Goal: Task Accomplishment & Management: Manage account settings

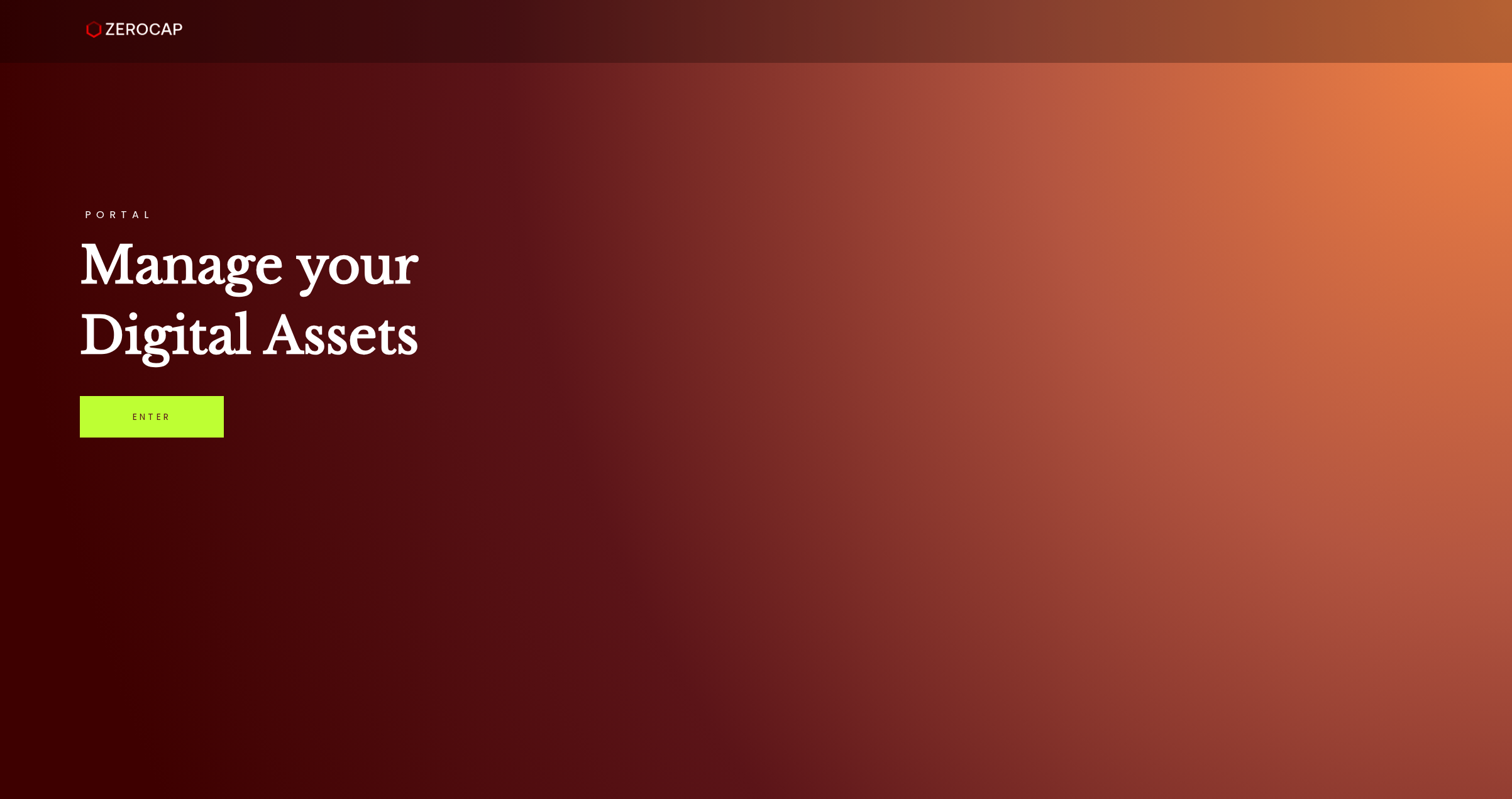
click at [172, 413] on link "Enter" at bounding box center [152, 416] width 144 height 41
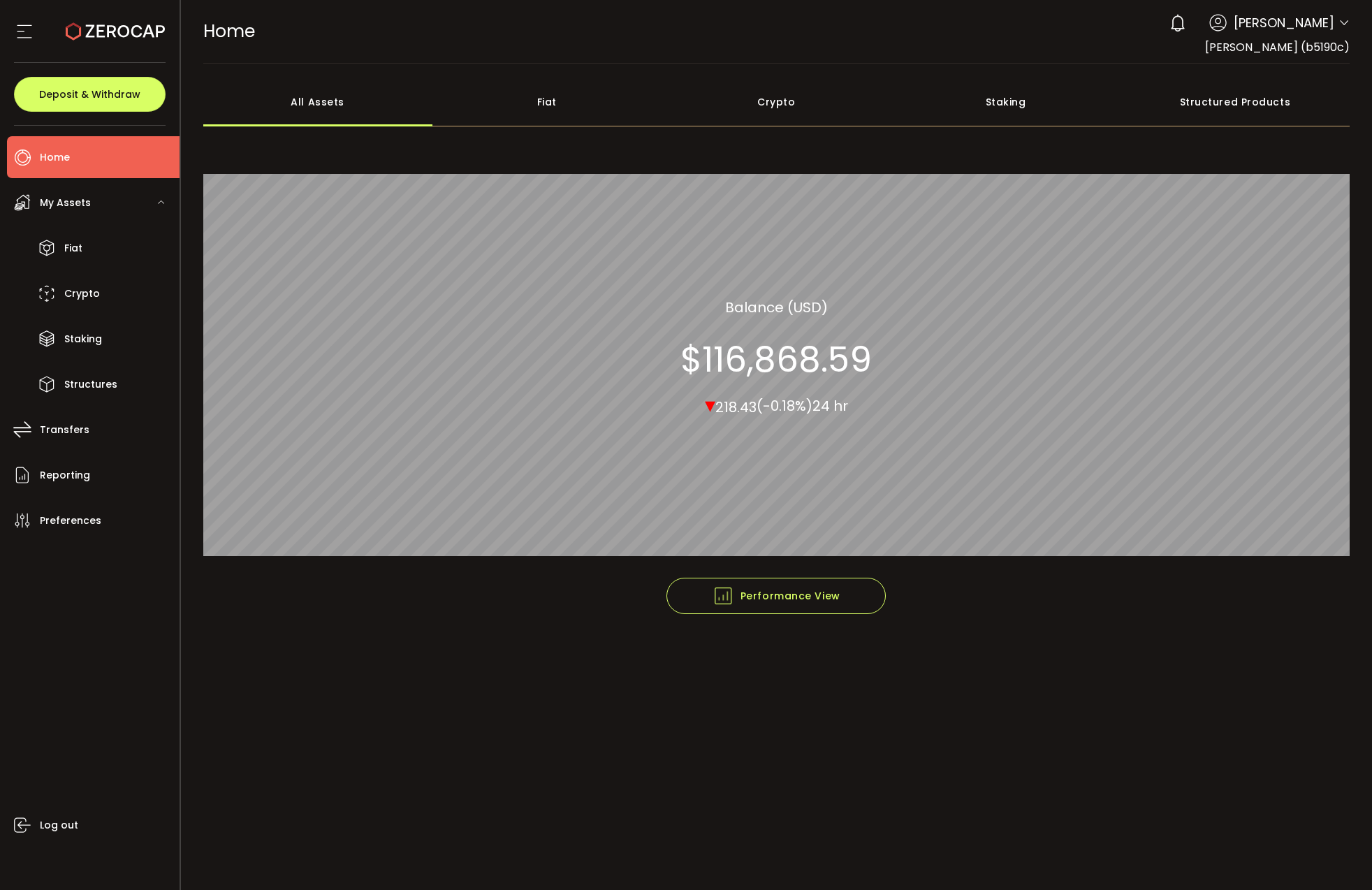
click at [444, 717] on main "**********" at bounding box center [777, 477] width 1192 height 827
click at [1216, 190] on li "Log out" at bounding box center [1269, 193] width 161 height 25
